Goal: Task Accomplishment & Management: Manage account settings

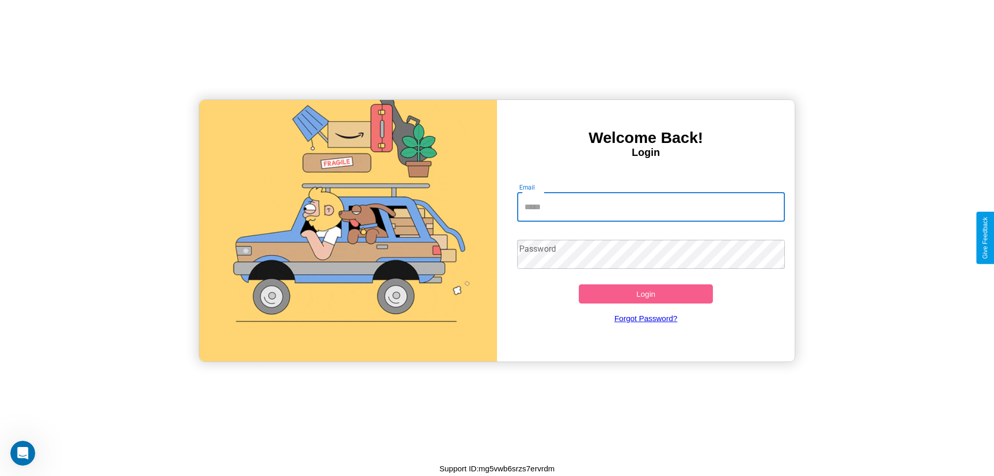
click at [651, 207] on input "Email" at bounding box center [651, 207] width 268 height 29
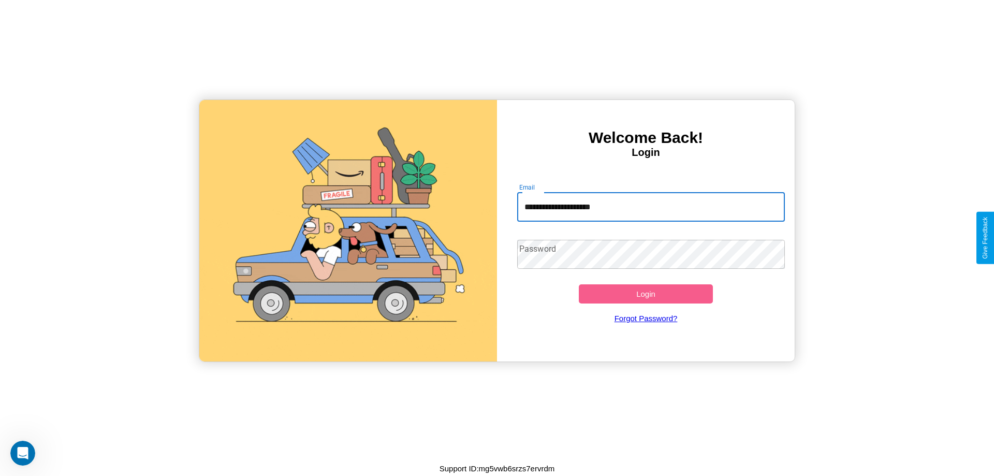
type input "**********"
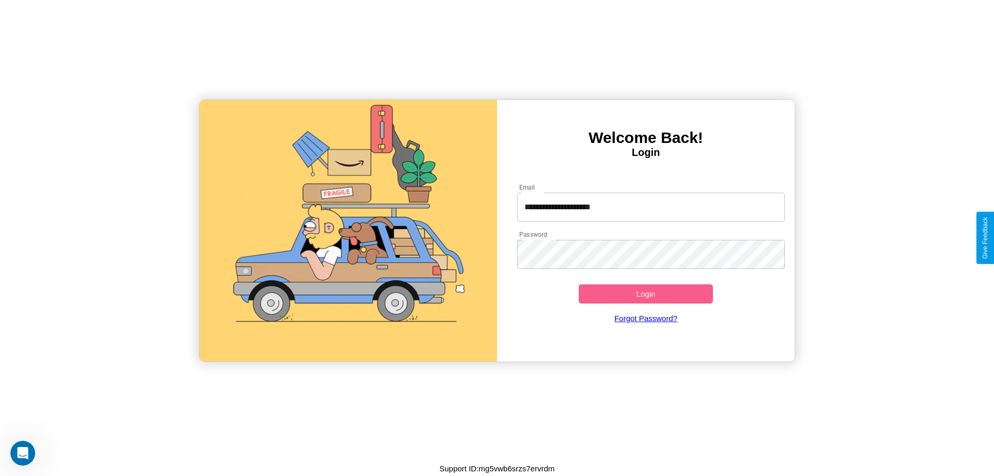
click at [646, 294] on button "Login" at bounding box center [646, 293] width 134 height 19
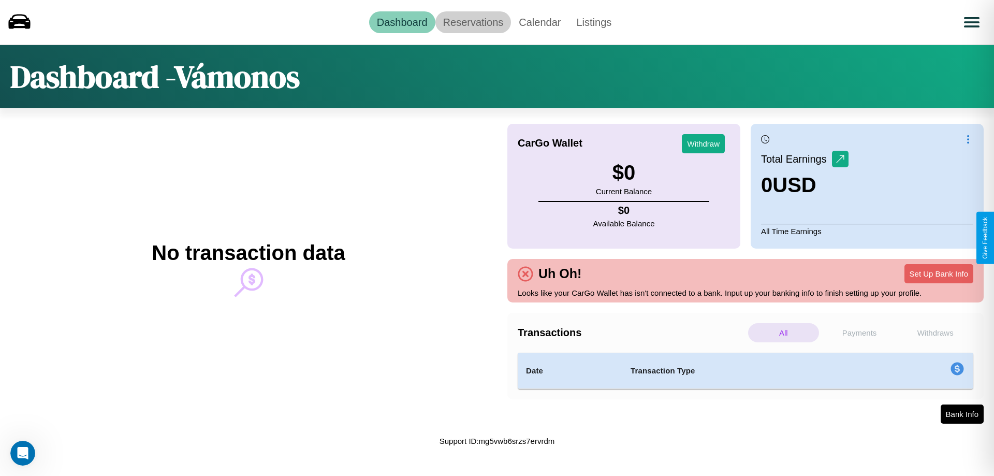
click at [473, 22] on link "Reservations" at bounding box center [473, 22] width 76 height 22
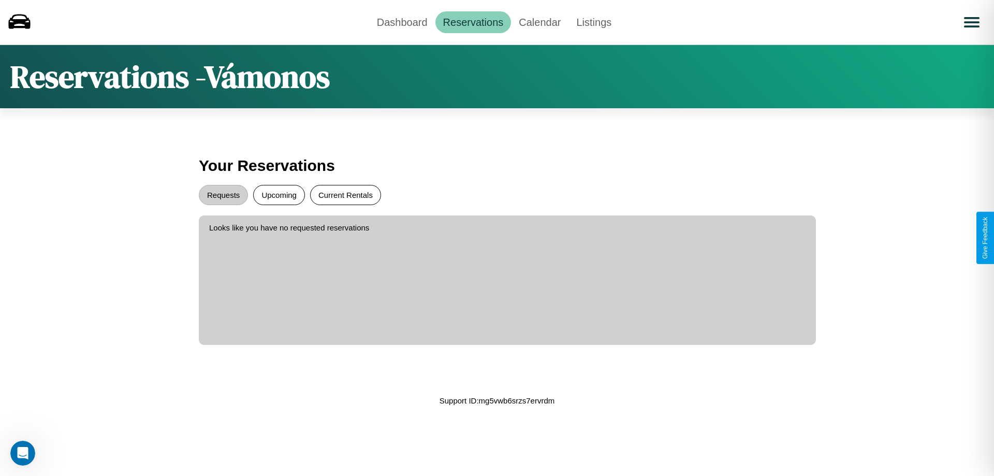
click at [345, 195] on button "Current Rentals" at bounding box center [345, 195] width 71 height 20
click at [223, 195] on button "Requests" at bounding box center [223, 195] width 49 height 20
click at [539, 22] on link "Calendar" at bounding box center [539, 22] width 57 height 22
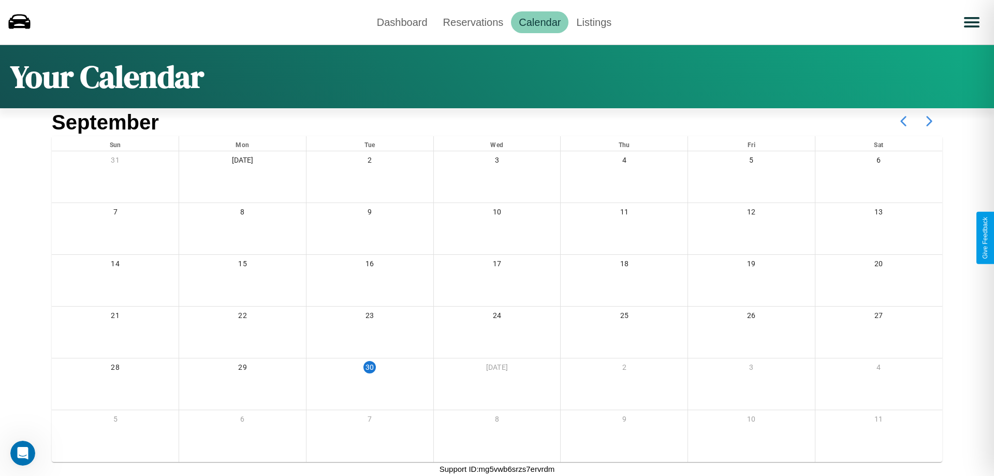
click at [929, 121] on icon at bounding box center [929, 121] width 26 height 26
click at [402, 22] on link "Dashboard" at bounding box center [402, 22] width 66 height 22
